Goal: Check status: Check status

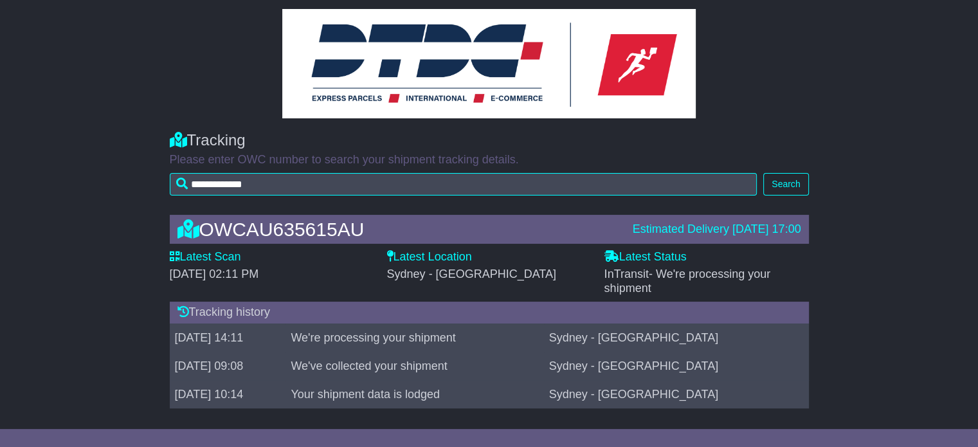
scroll to position [20, 0]
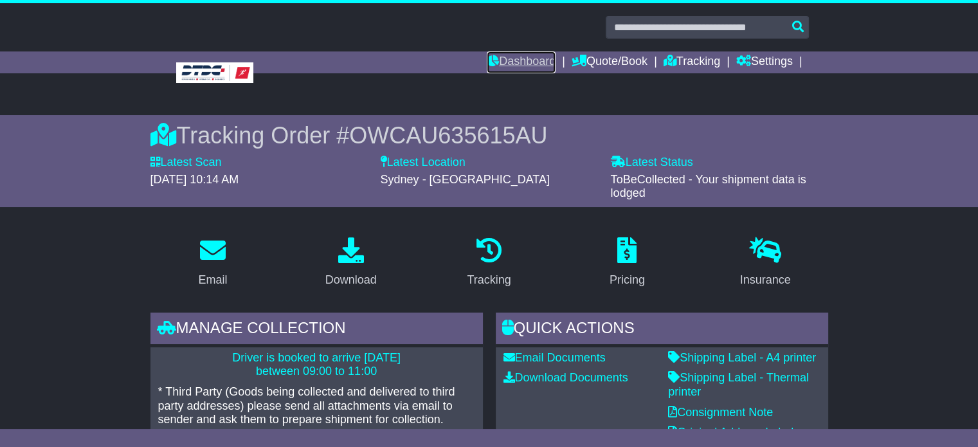
click at [524, 62] on link "Dashboard" at bounding box center [521, 62] width 69 height 22
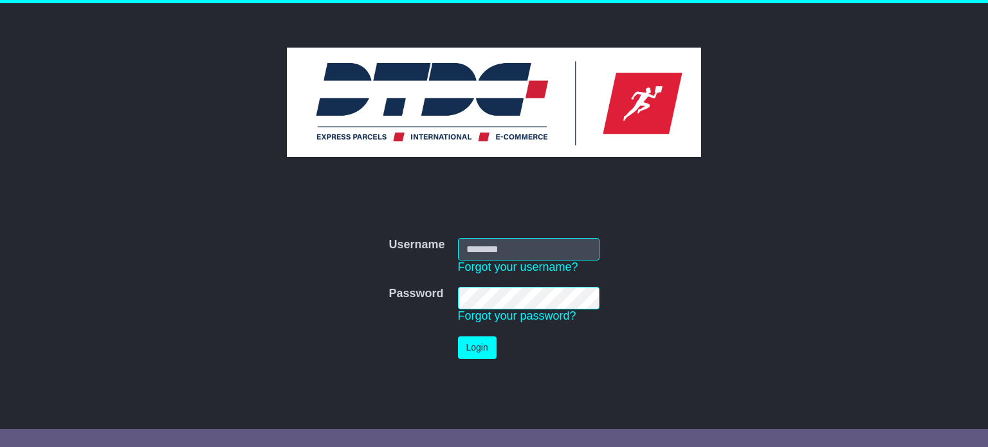
type input "**********"
click at [470, 340] on button "Login" at bounding box center [477, 347] width 39 height 23
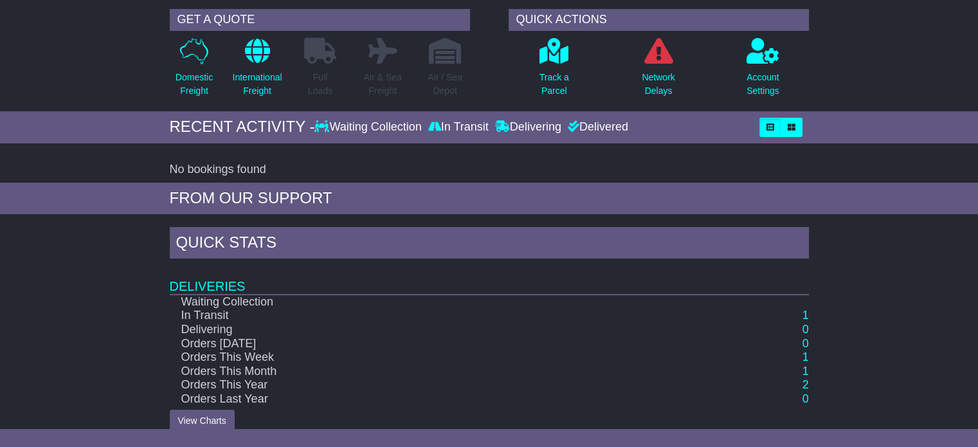
scroll to position [109, 0]
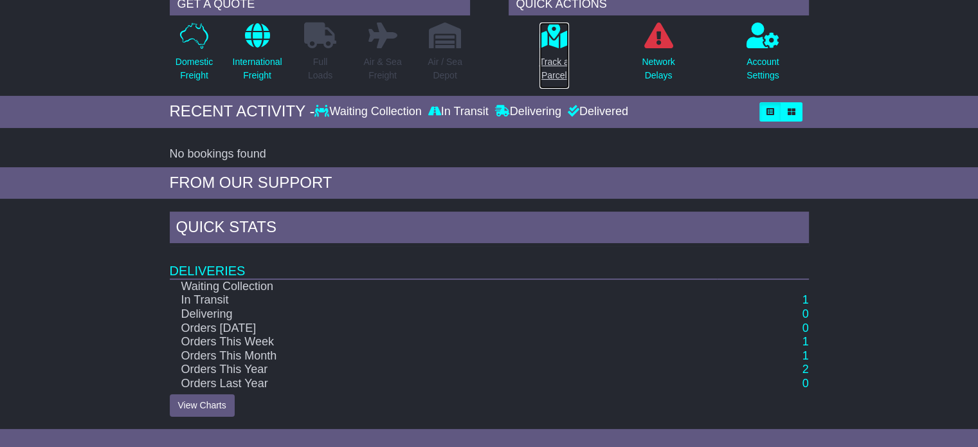
click at [561, 60] on p "Track a Parcel" at bounding box center [555, 68] width 30 height 27
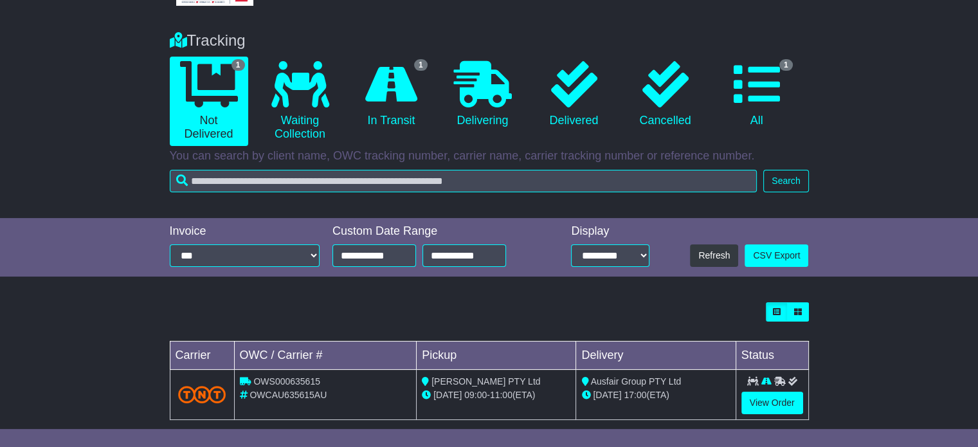
scroll to position [95, 0]
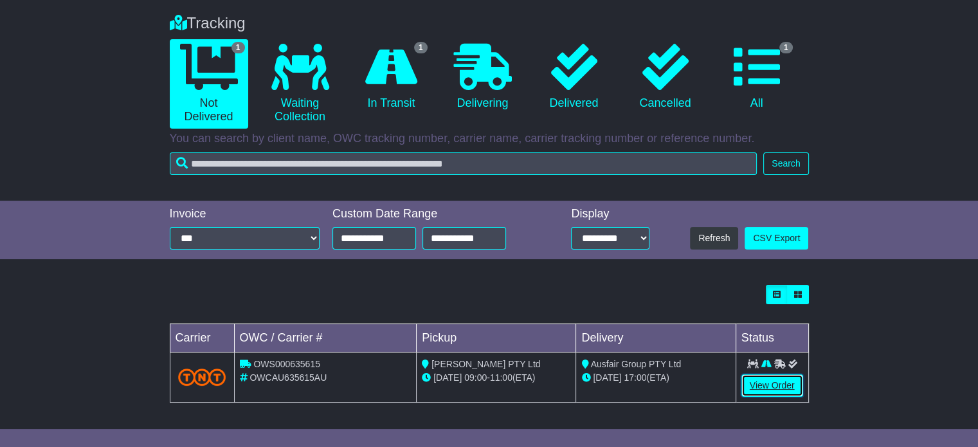
click at [780, 380] on link "View Order" at bounding box center [773, 385] width 62 height 23
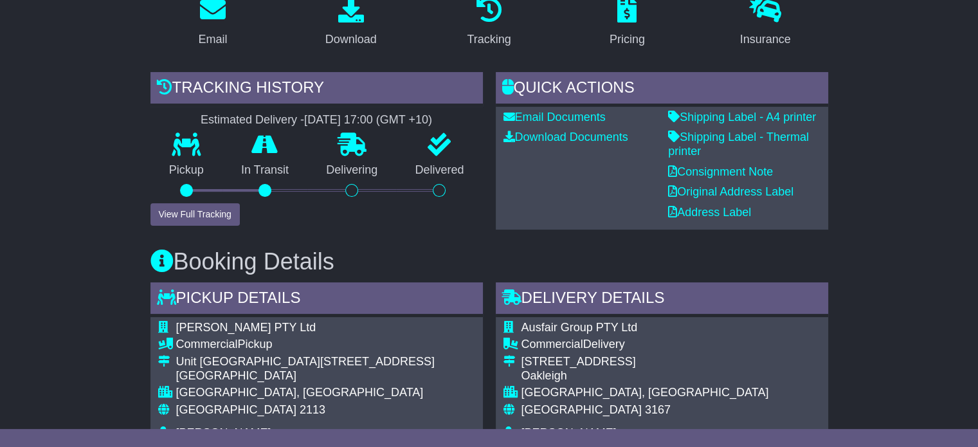
scroll to position [257, 0]
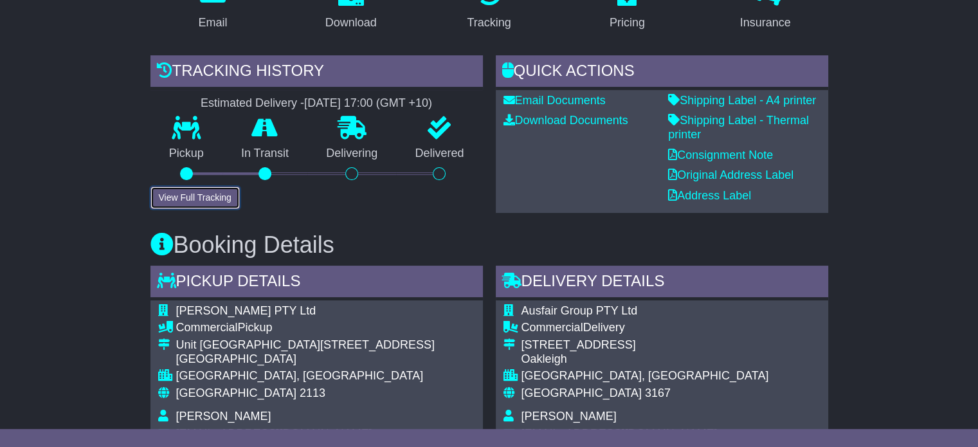
click at [212, 192] on button "View Full Tracking" at bounding box center [195, 198] width 89 height 23
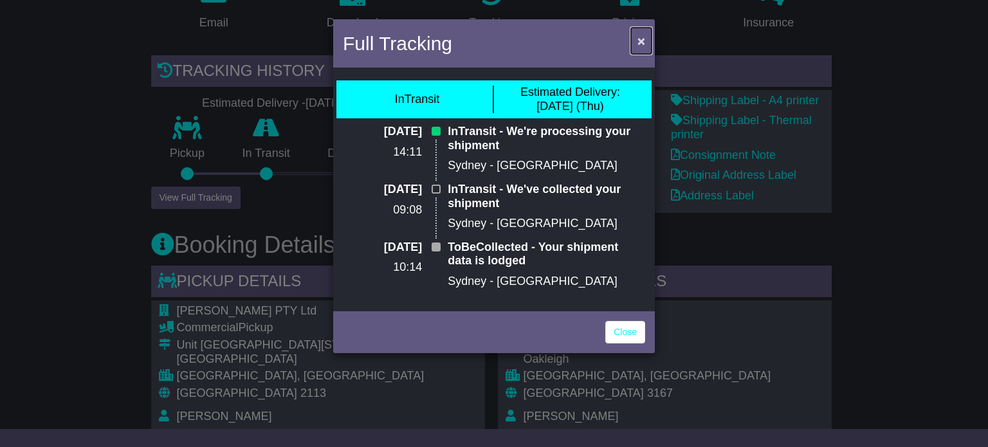
click at [639, 39] on span "×" at bounding box center [641, 40] width 8 height 15
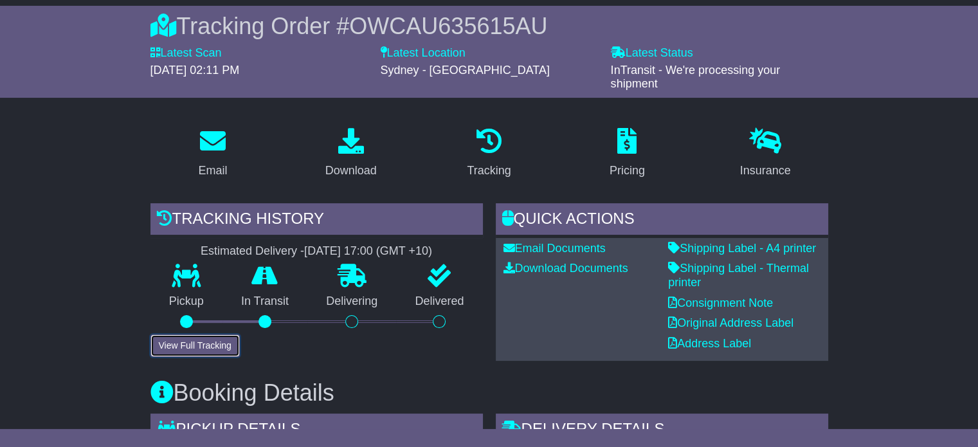
scroll to position [129, 0]
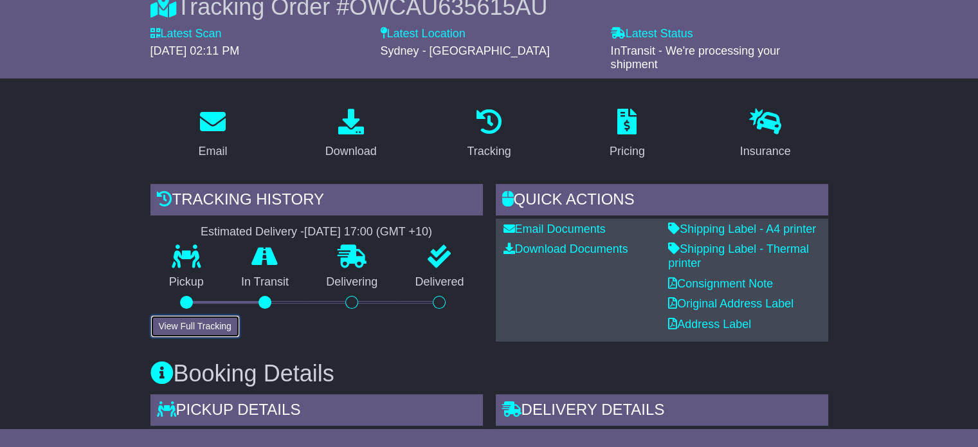
click at [237, 318] on button "View Full Tracking" at bounding box center [195, 326] width 89 height 23
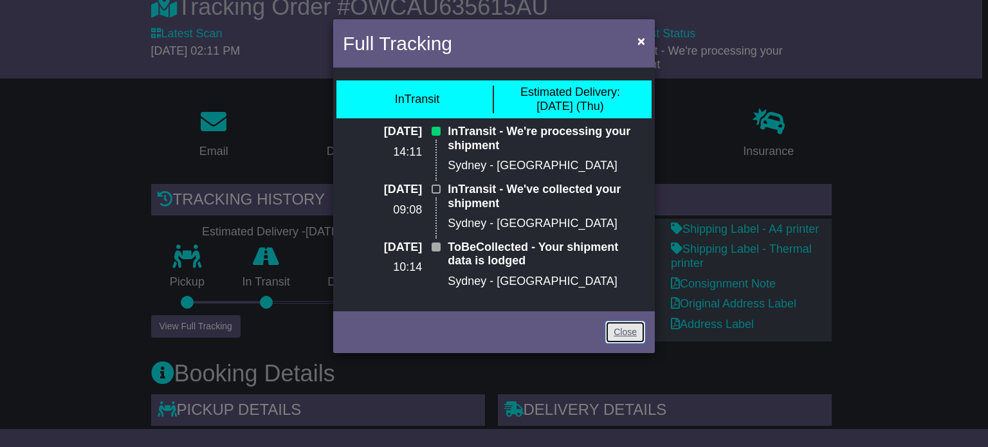
click at [636, 329] on link "Close" at bounding box center [625, 332] width 40 height 23
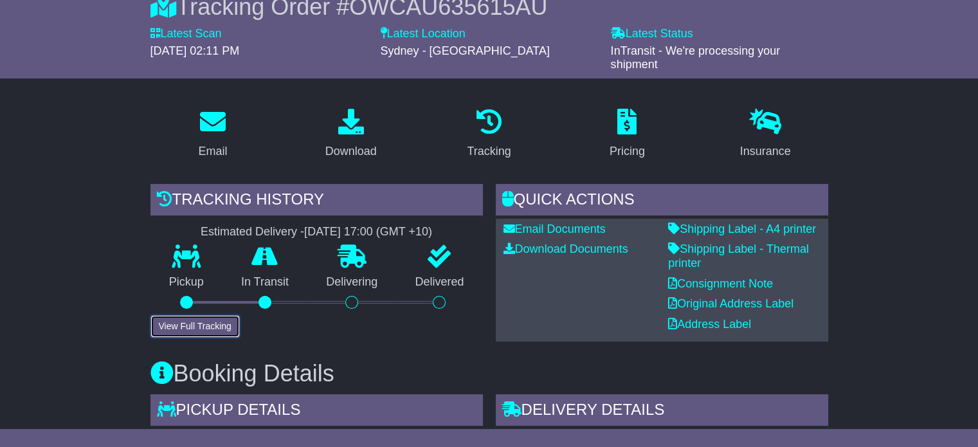
scroll to position [0, 0]
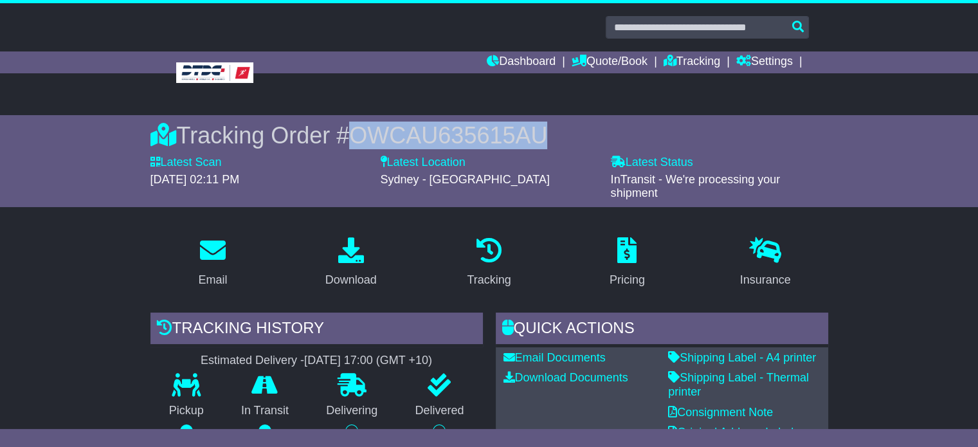
drag, startPoint x: 554, startPoint y: 132, endPoint x: 352, endPoint y: 138, distance: 202.1
click at [352, 138] on div "Tracking Order # OWCAU635615AU" at bounding box center [490, 136] width 678 height 28
copy span "OWCAU635615AU"
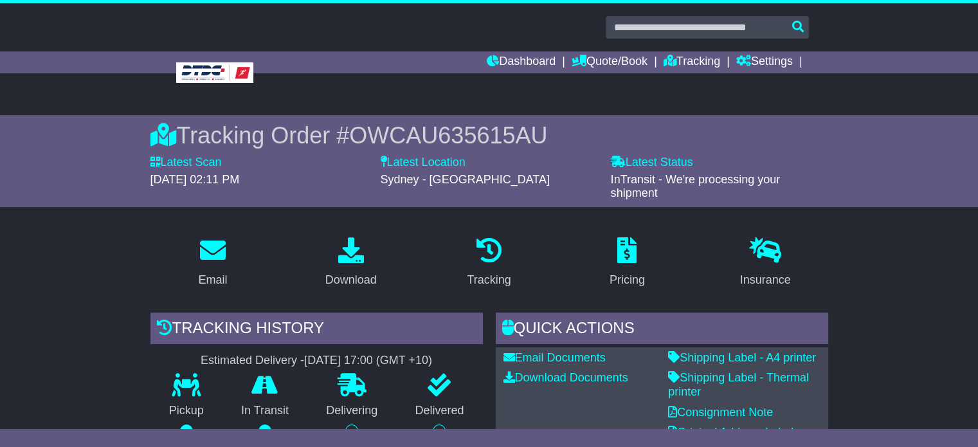
click at [870, 190] on div "Tracking Order # OWCAU635615AU Latest Scan 20 August 2025 - 02:11 PM Latest Sta…" at bounding box center [489, 161] width 978 height 92
